Goal: Manage account settings

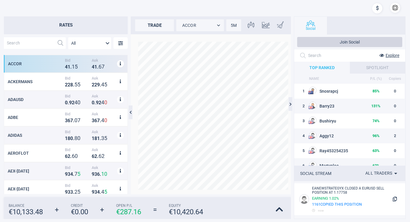
scroll to position [134, 118]
click at [279, 208] on icon at bounding box center [279, 209] width 7 height 8
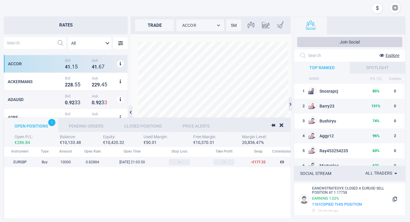
scroll to position [61, 471]
click at [141, 161] on div "[DATE] 21:03:50" at bounding box center [132, 162] width 50 height 4
click at [35, 162] on div "EURGBP" at bounding box center [20, 162] width 32 height 4
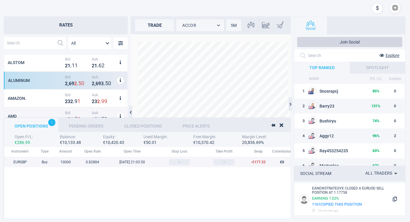
scroll to position [298, 0]
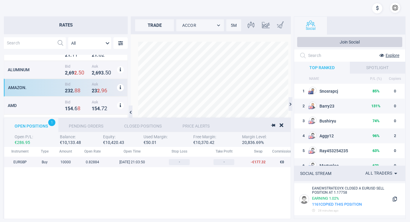
click at [48, 84] on div "AMAZON. Bid 2 3 2 . 8 8 Ask 2 3 2 . 9 6" at bounding box center [66, 88] width 124 height 18
type input "AMAZON."
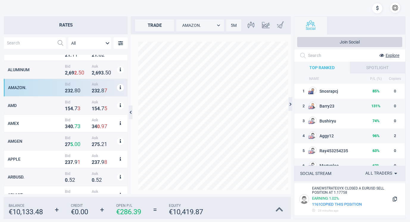
click at [279, 208] on icon at bounding box center [279, 209] width 7 height 8
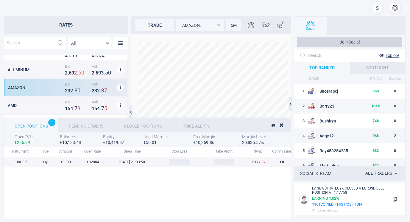
scroll to position [61, 471]
click at [275, 160] on div "€ 0" at bounding box center [282, 162] width 24 height 4
click at [161, 161] on div "-" at bounding box center [179, 162] width 45 height 6
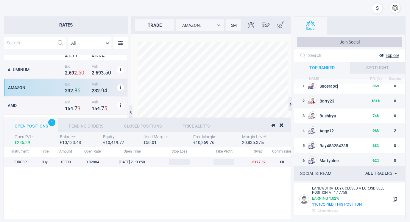
scroll to position [0, 0]
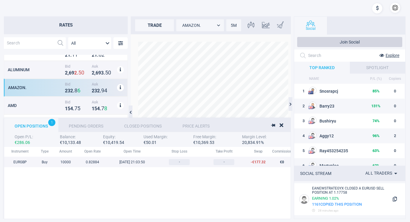
click at [364, 64] on div "SPOTLIGHT" at bounding box center [378, 68] width 56 height 12
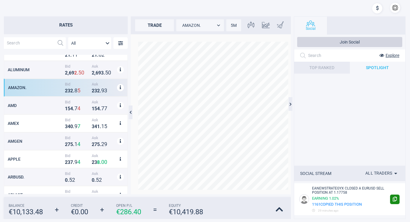
click at [395, 199] on icon "button" at bounding box center [395, 198] width 4 height 5
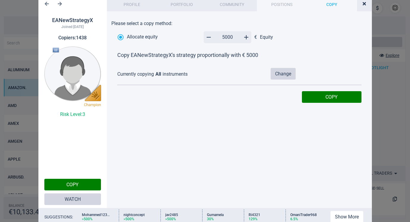
click at [282, 2] on div "POSITIONS" at bounding box center [282, 4] width 50 height 16
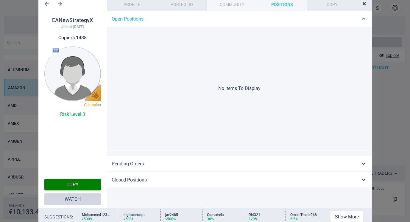
click at [229, 1] on div "COMMUNITY" at bounding box center [232, 4] width 50 height 16
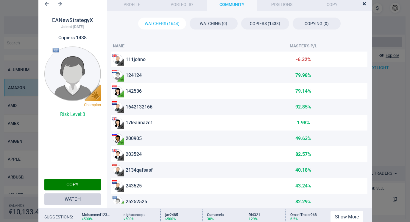
click at [194, 153] on div "203524" at bounding box center [175, 154] width 125 height 10
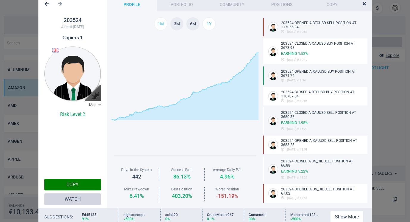
click at [160, 21] on span "1m" at bounding box center [161, 23] width 6 height 5
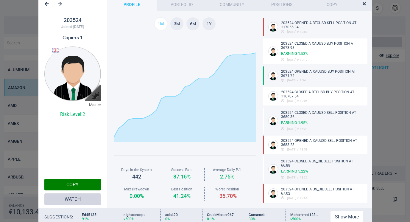
click at [363, 3] on icon "button" at bounding box center [364, 3] width 3 height 5
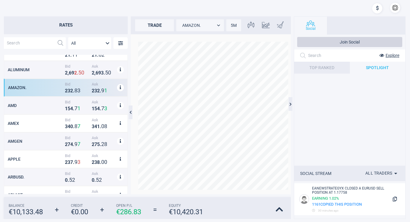
click at [376, 8] on div at bounding box center [377, 9] width 10 height 13
click at [394, 5] on button "button" at bounding box center [395, 8] width 10 height 10
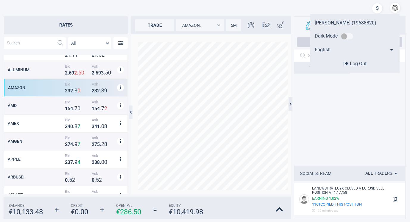
click at [391, 48] on body "[PERSON_NAME] (19688820) Dark Mode English en Log Out Rates All MarketRates.Gro…" at bounding box center [205, 111] width 410 height 222
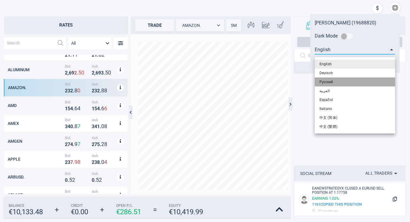
click at [355, 79] on li "Pусский" at bounding box center [355, 81] width 80 height 9
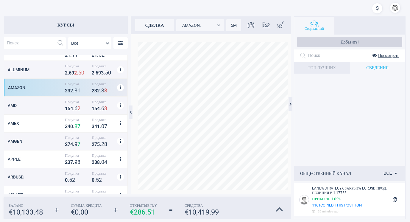
click at [279, 207] on icon at bounding box center [279, 209] width 7 height 8
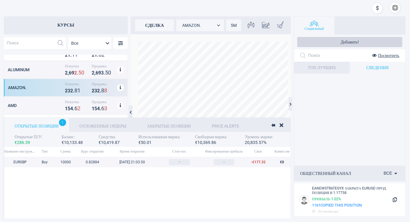
scroll to position [61, 471]
click at [395, 5] on button "button" at bounding box center [395, 8] width 10 height 10
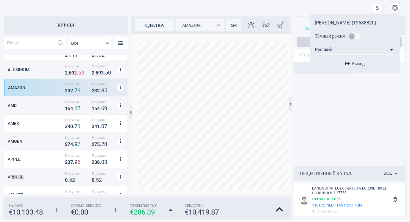
click at [370, 62] on div "Выход" at bounding box center [354, 63] width 83 height 12
click at [353, 63] on span "Выход" at bounding box center [357, 64] width 13 height 6
